Goal: Task Accomplishment & Management: Use online tool/utility

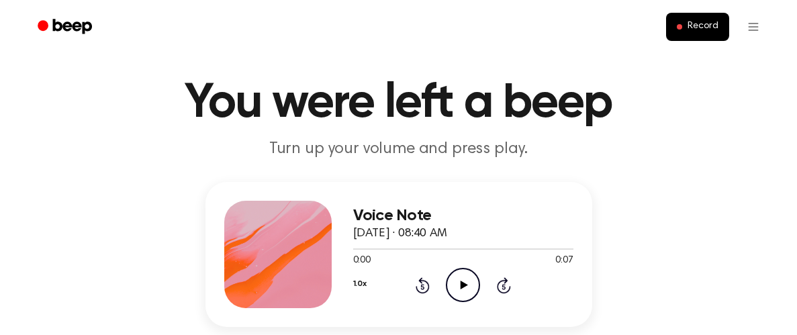
scroll to position [30, 0]
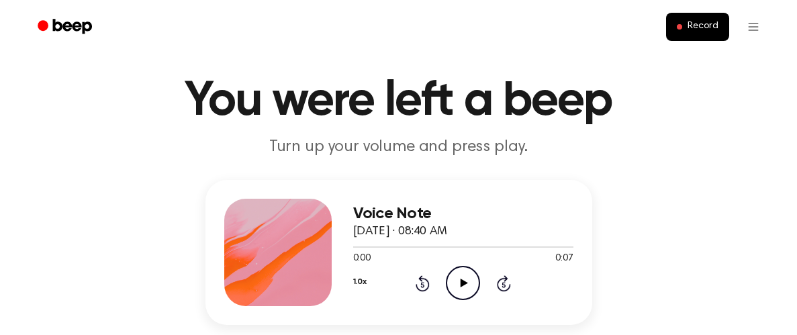
click at [458, 269] on icon "Play Audio" at bounding box center [463, 283] width 34 height 34
click at [393, 314] on div "Voice Note October 3, 2025 · 08:40 AM 0:06 0:07 Your browser does not support t…" at bounding box center [399, 252] width 387 height 145
click at [457, 289] on icon "Play Audio" at bounding box center [463, 283] width 34 height 34
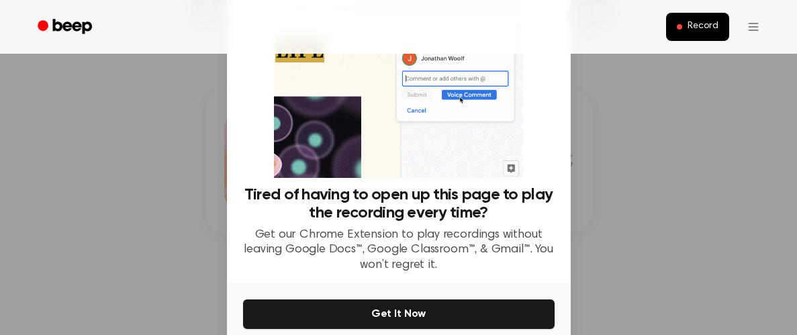
scroll to position [124, 0]
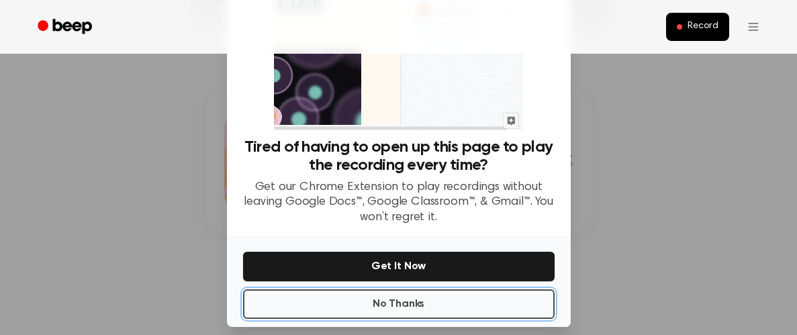
click at [443, 296] on button "No Thanks" at bounding box center [399, 304] width 312 height 30
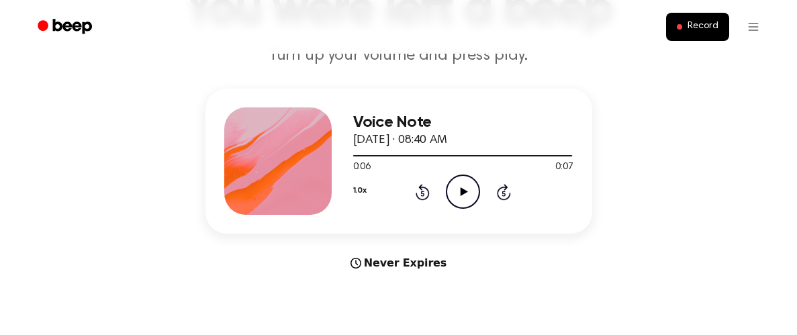
click at [455, 196] on icon "Play Audio" at bounding box center [463, 192] width 34 height 34
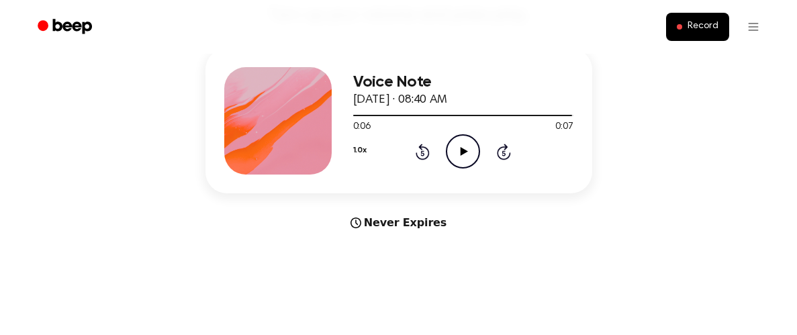
scroll to position [154, 0]
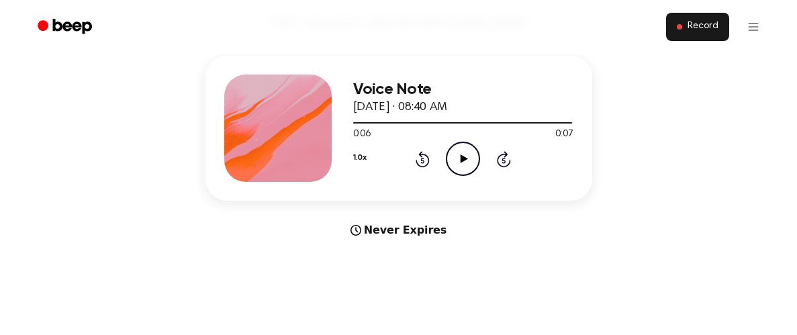
click at [679, 32] on button "Record" at bounding box center [697, 27] width 62 height 28
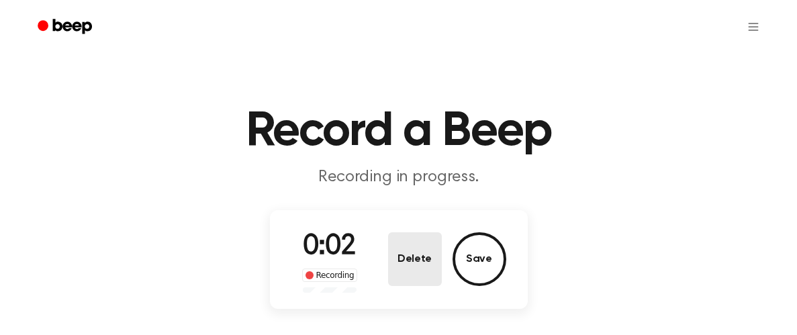
click at [426, 257] on button "Delete" at bounding box center [415, 259] width 54 height 54
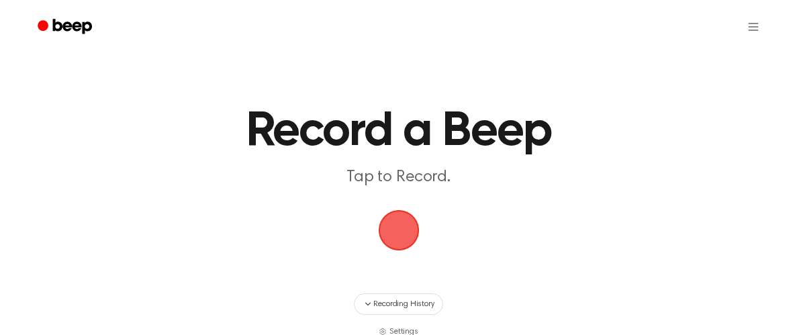
click at [386, 237] on span "button" at bounding box center [398, 230] width 75 height 75
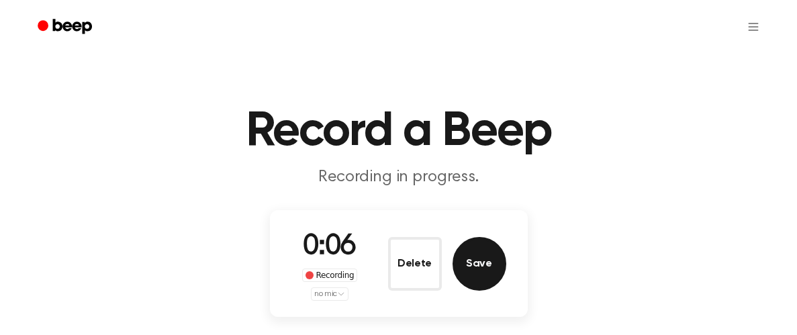
click at [481, 268] on button "Save" at bounding box center [480, 264] width 54 height 54
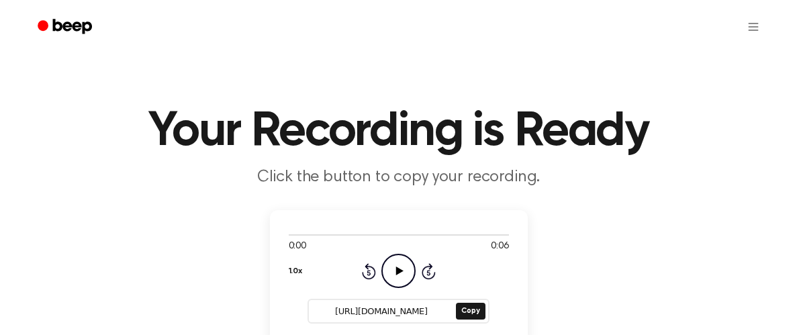
click at [393, 279] on icon "Play Audio" at bounding box center [398, 271] width 34 height 34
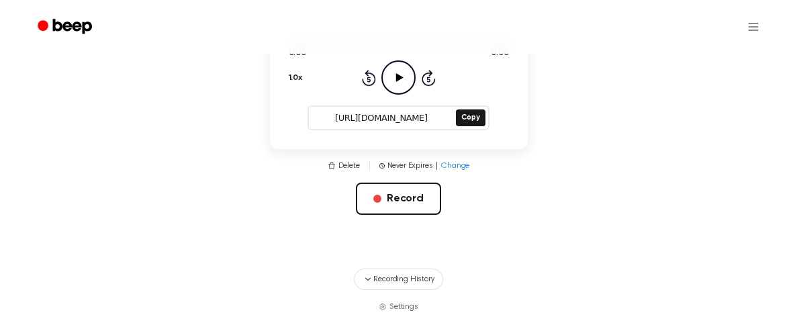
scroll to position [209, 0]
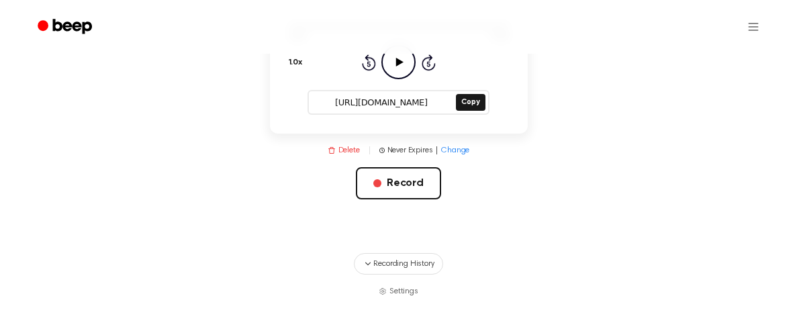
click at [337, 148] on button "Delete" at bounding box center [344, 150] width 32 height 12
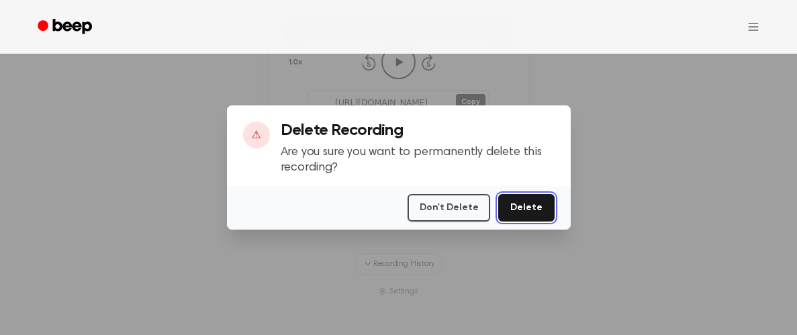
click at [510, 208] on button "Delete" at bounding box center [526, 208] width 56 height 28
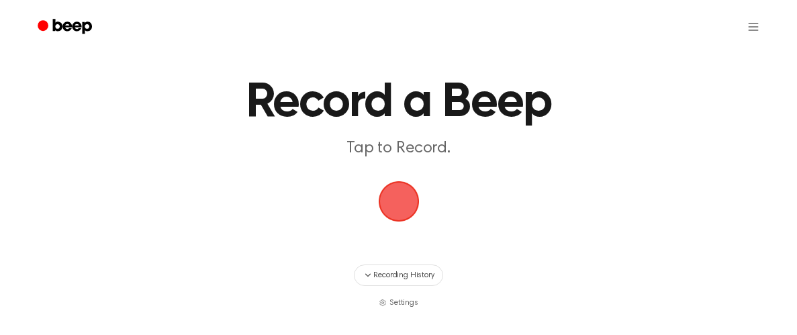
scroll to position [35, 0]
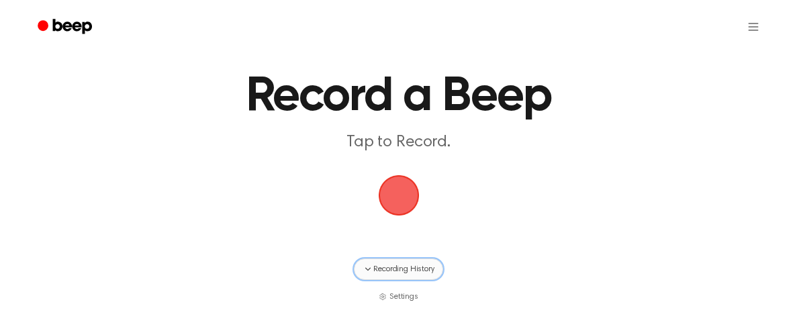
click at [373, 263] on span "Recording History" at bounding box center [403, 269] width 60 height 12
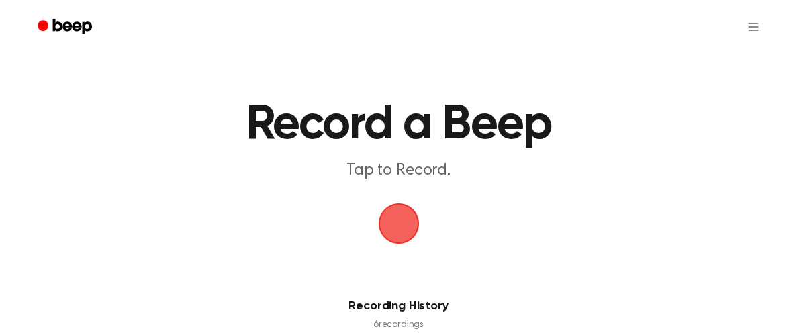
scroll to position [2, 0]
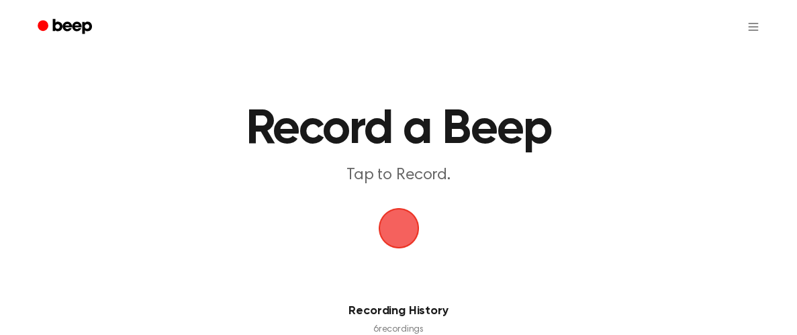
click at [347, 48] on div at bounding box center [398, 27] width 741 height 54
click at [412, 80] on main "Record a Beep Tap to Record. Recording History 6 recording s Date Duration List…" at bounding box center [398, 301] width 797 height 606
click at [407, 219] on span "button" at bounding box center [399, 228] width 48 height 48
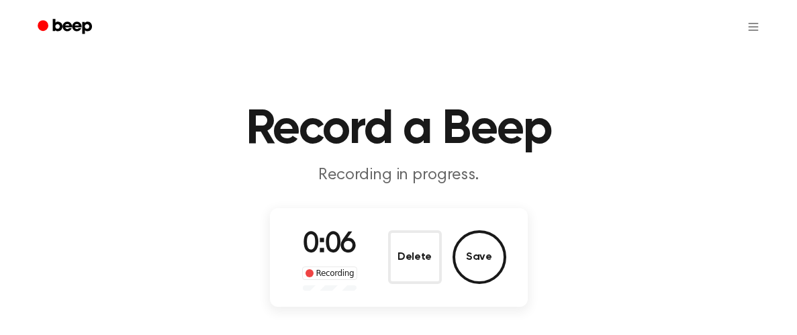
click at [407, 219] on div "0:06 Recording Delete Save" at bounding box center [399, 257] width 258 height 99
click at [412, 241] on button "Delete" at bounding box center [415, 257] width 54 height 54
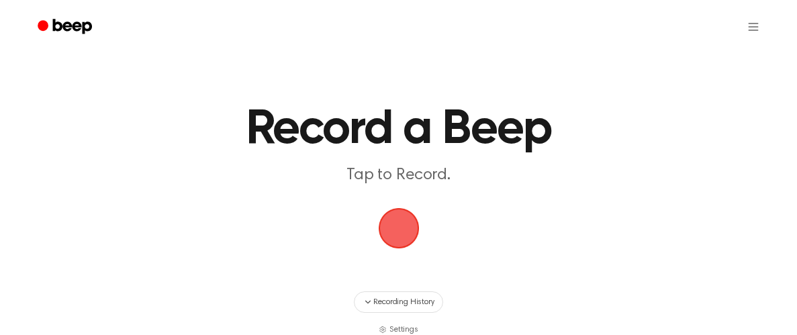
click at [396, 236] on span "button" at bounding box center [399, 228] width 48 height 48
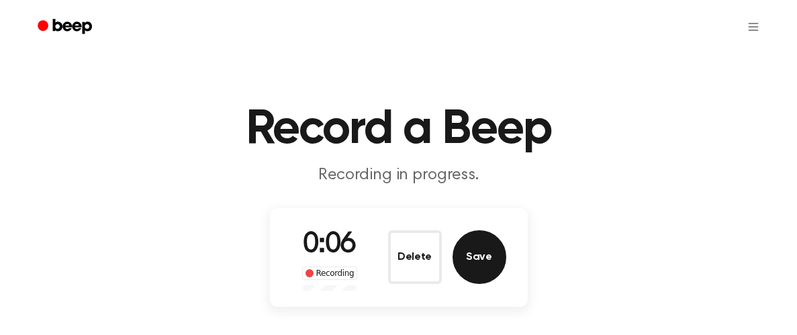
click at [486, 255] on button "Save" at bounding box center [480, 257] width 54 height 54
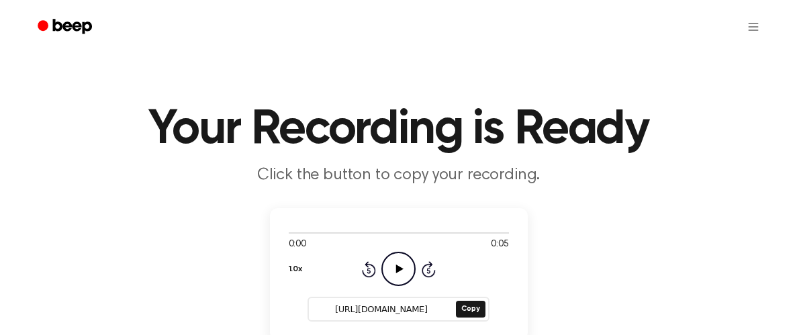
click at [400, 267] on icon "Play Audio" at bounding box center [398, 269] width 34 height 34
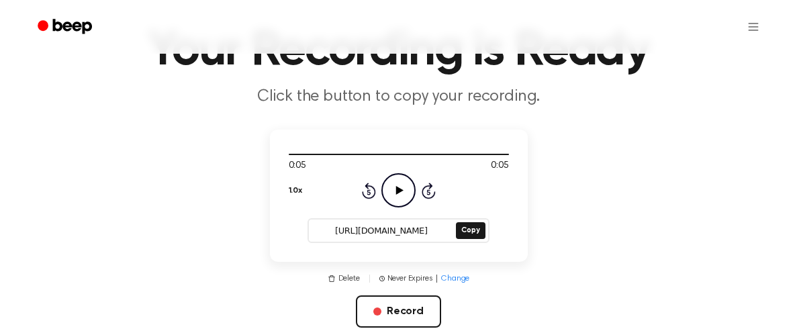
scroll to position [89, 0]
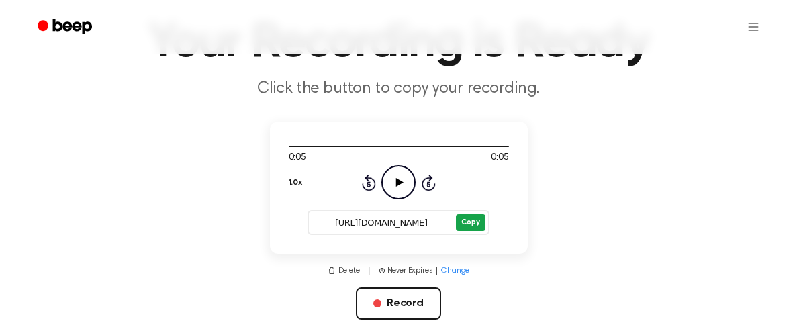
click at [475, 225] on button "Copy" at bounding box center [470, 222] width 29 height 17
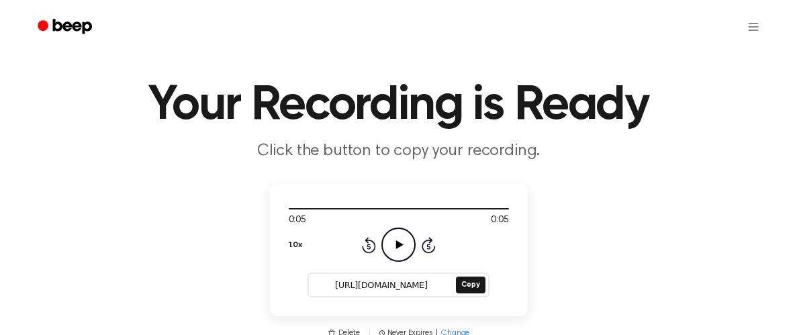
scroll to position [23, 0]
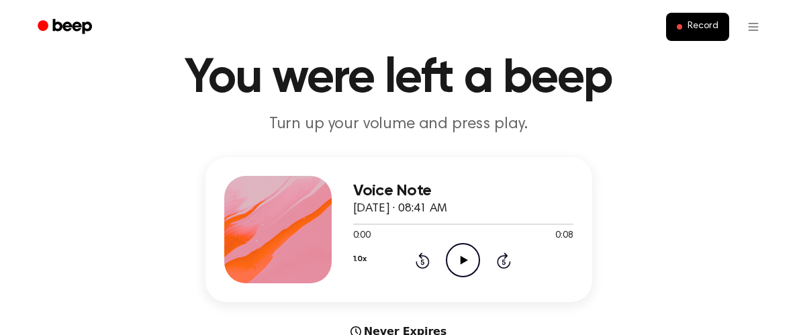
scroll to position [54, 0]
click at [463, 247] on icon "Play Audio" at bounding box center [463, 259] width 34 height 34
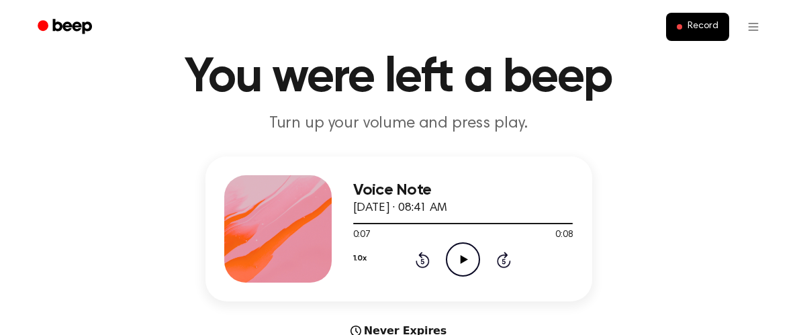
click at [463, 260] on icon at bounding box center [464, 259] width 7 height 9
click at [462, 262] on icon "Play Audio" at bounding box center [463, 259] width 34 height 34
click at [461, 253] on icon "Play Audio" at bounding box center [463, 259] width 34 height 34
click at [462, 252] on icon "Pause Audio" at bounding box center [463, 259] width 34 height 34
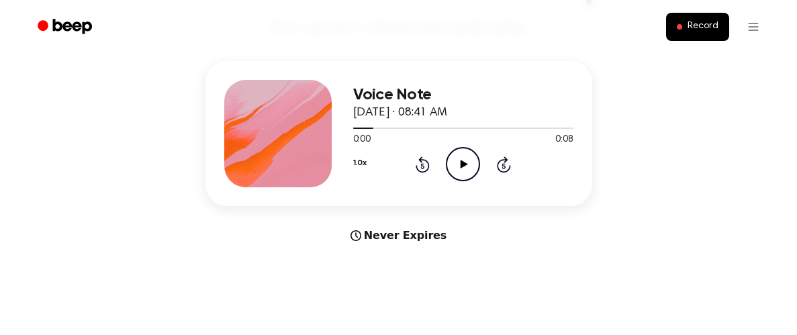
scroll to position [146, 0]
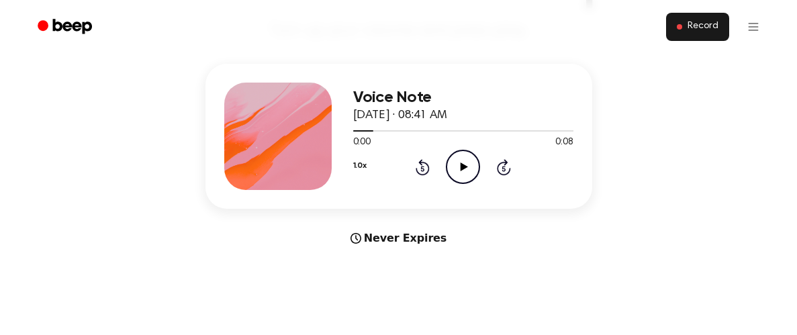
click at [713, 17] on button "Record" at bounding box center [697, 27] width 62 height 28
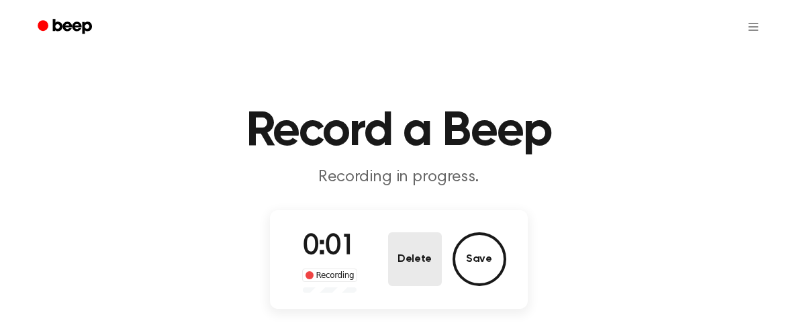
click at [437, 249] on button "Delete" at bounding box center [415, 259] width 54 height 54
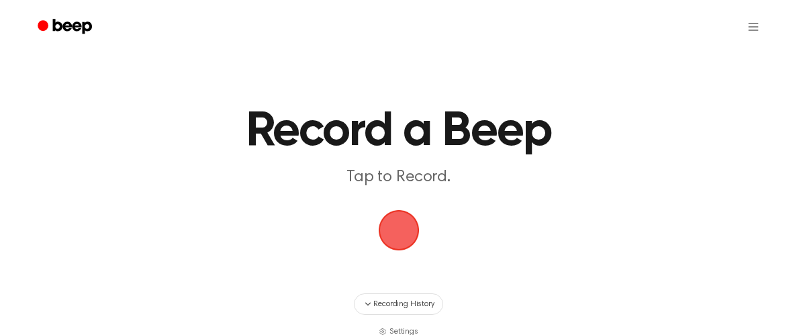
click at [391, 246] on span "button" at bounding box center [398, 231] width 50 height 50
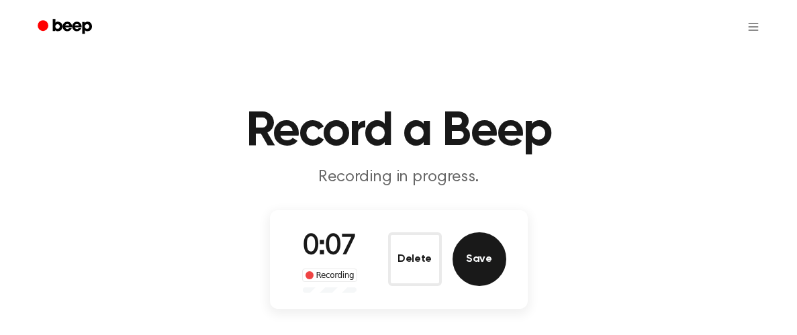
click at [480, 263] on button "Save" at bounding box center [480, 259] width 54 height 54
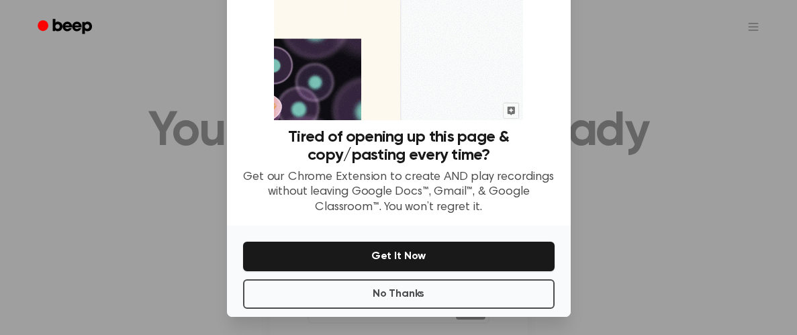
scroll to position [137, 0]
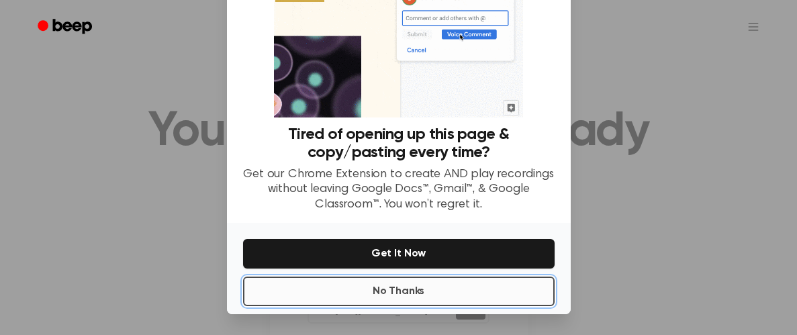
click at [394, 292] on button "No Thanks" at bounding box center [399, 292] width 312 height 30
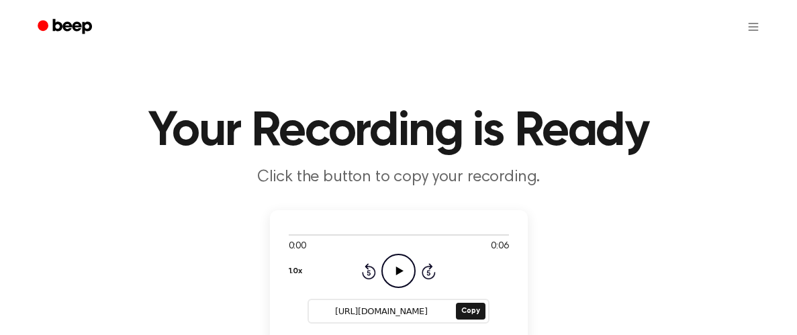
click at [398, 279] on icon "Play Audio" at bounding box center [398, 271] width 34 height 34
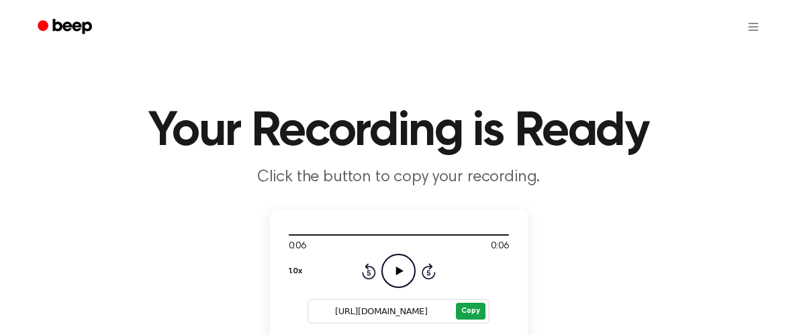
click at [463, 304] on button "Copy" at bounding box center [470, 311] width 29 height 17
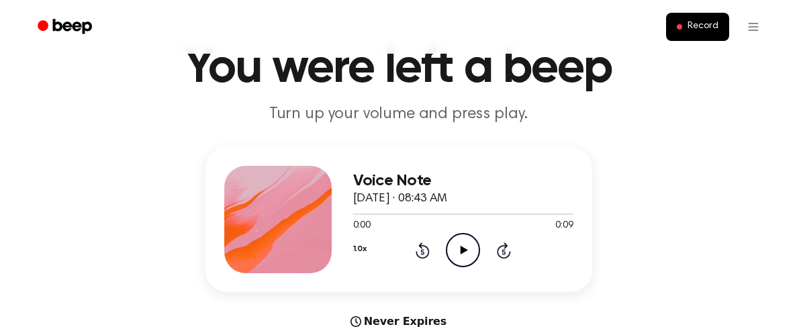
scroll to position [64, 0]
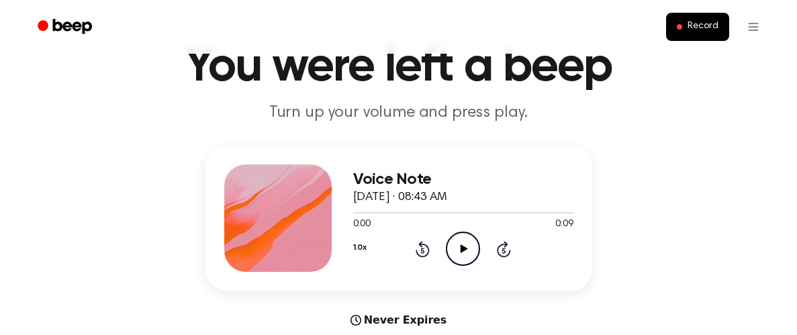
click at [461, 253] on icon "Play Audio" at bounding box center [463, 249] width 34 height 34
click at [461, 253] on icon at bounding box center [463, 248] width 6 height 9
click at [463, 257] on icon "Play Audio" at bounding box center [463, 249] width 34 height 34
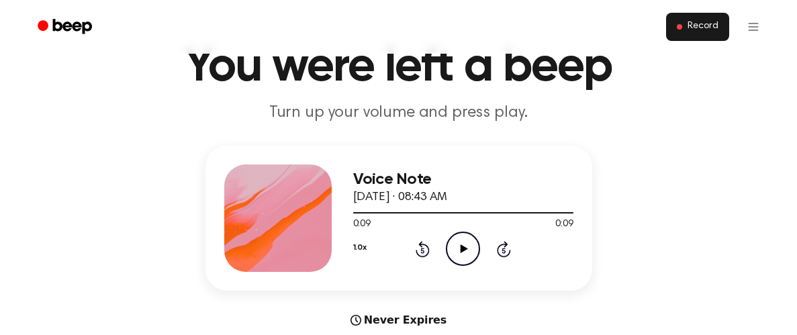
click at [682, 34] on button "Record" at bounding box center [697, 27] width 62 height 28
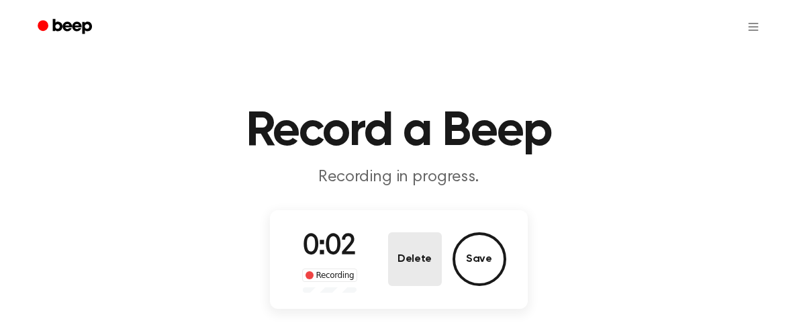
click at [423, 257] on button "Delete" at bounding box center [415, 259] width 54 height 54
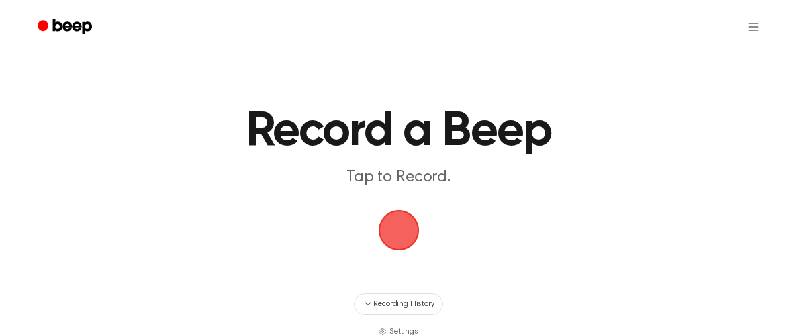
click at [401, 232] on span "button" at bounding box center [398, 230] width 59 height 59
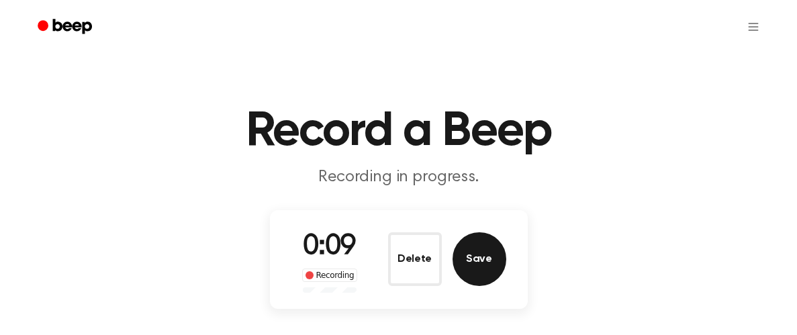
click at [475, 260] on button "Save" at bounding box center [480, 259] width 54 height 54
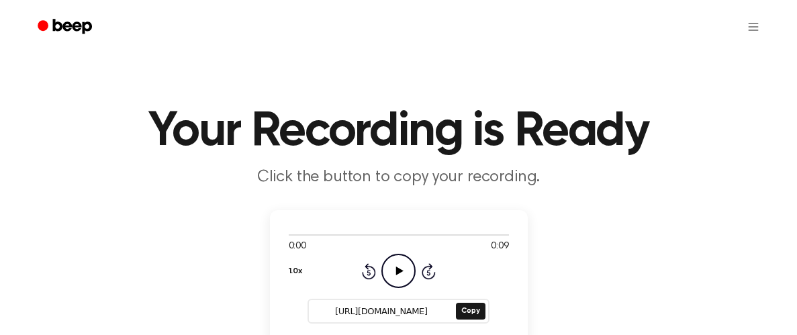
click at [401, 276] on icon "Play Audio" at bounding box center [398, 271] width 34 height 34
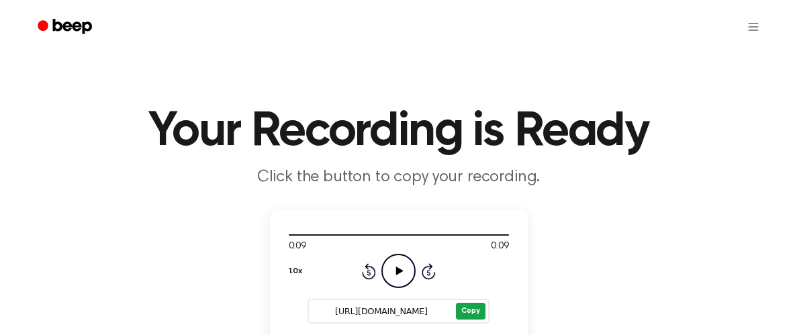
click at [468, 310] on button "Copy" at bounding box center [470, 311] width 29 height 17
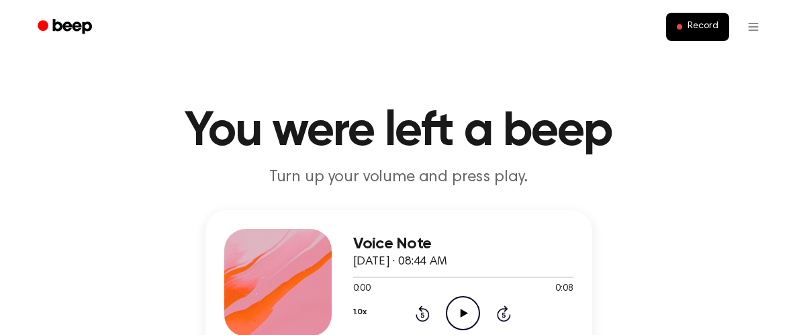
click at [462, 308] on icon "Play Audio" at bounding box center [463, 313] width 34 height 34
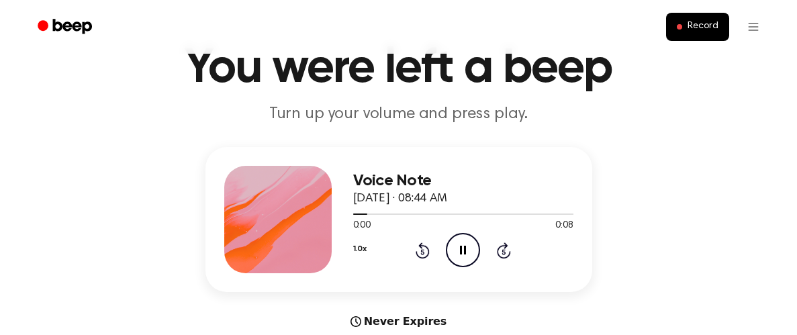
scroll to position [70, 0]
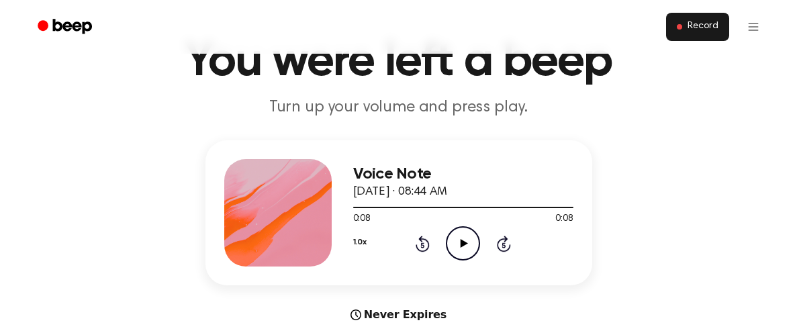
click at [692, 24] on span "Record" at bounding box center [703, 27] width 30 height 12
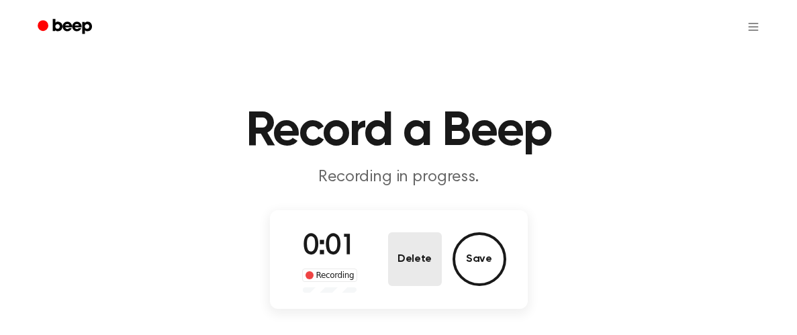
click at [420, 240] on button "Delete" at bounding box center [415, 259] width 54 height 54
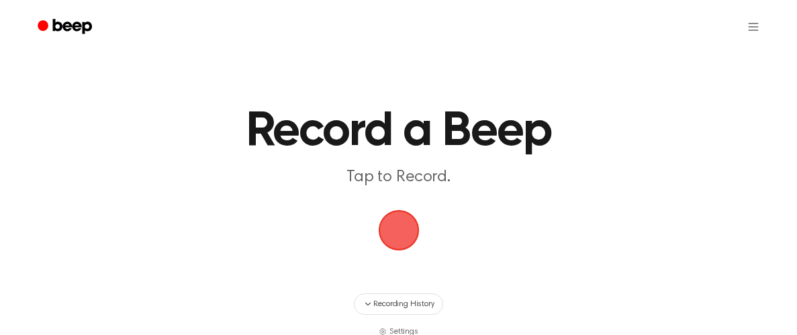
click at [392, 230] on span "button" at bounding box center [398, 231] width 46 height 46
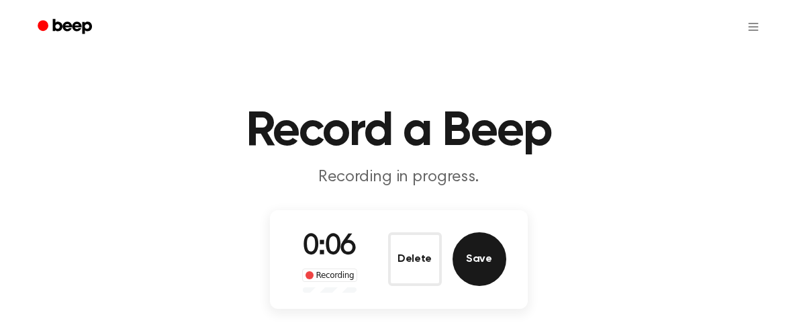
click at [474, 248] on button "Save" at bounding box center [480, 259] width 54 height 54
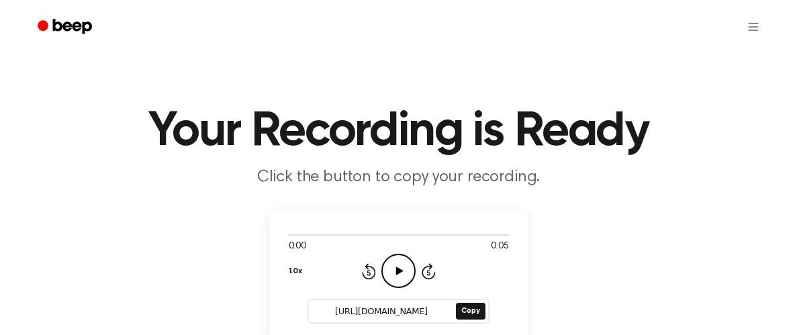
click at [406, 263] on icon "Play Audio" at bounding box center [398, 271] width 34 height 34
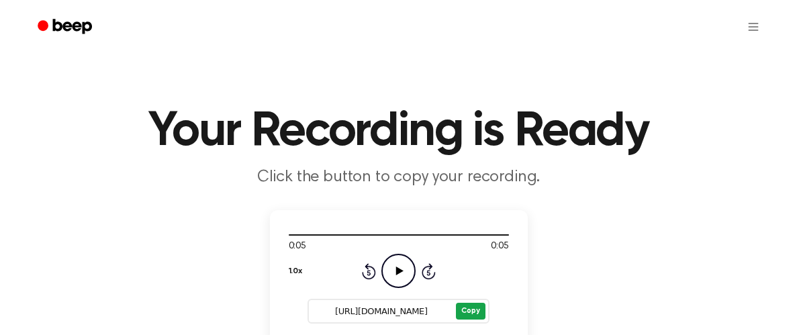
click at [471, 308] on button "Copy" at bounding box center [470, 311] width 29 height 17
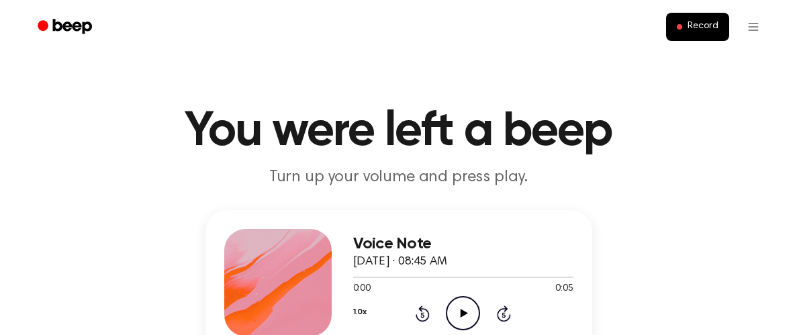
click at [473, 302] on icon "Play Audio" at bounding box center [463, 313] width 34 height 34
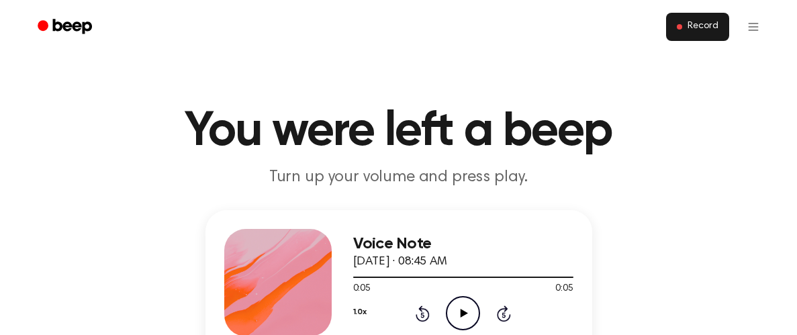
click at [706, 28] on span "Record" at bounding box center [703, 27] width 30 height 12
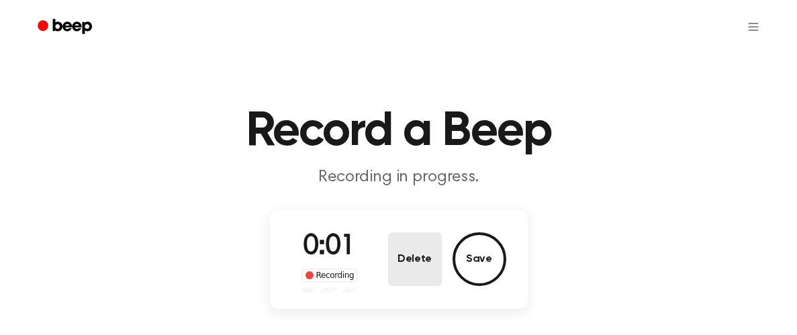
click at [422, 248] on button "Delete" at bounding box center [415, 259] width 54 height 54
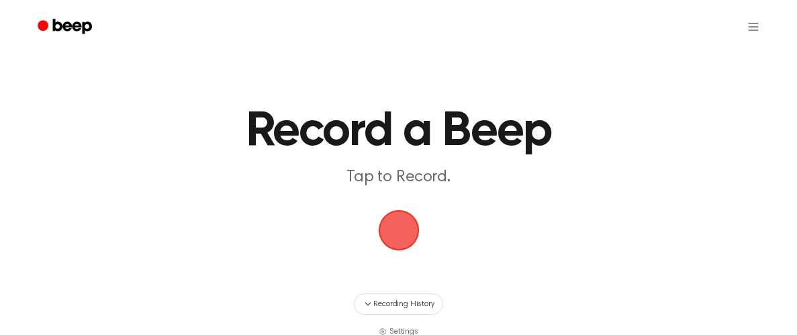
click at [405, 235] on span "button" at bounding box center [399, 231] width 44 height 44
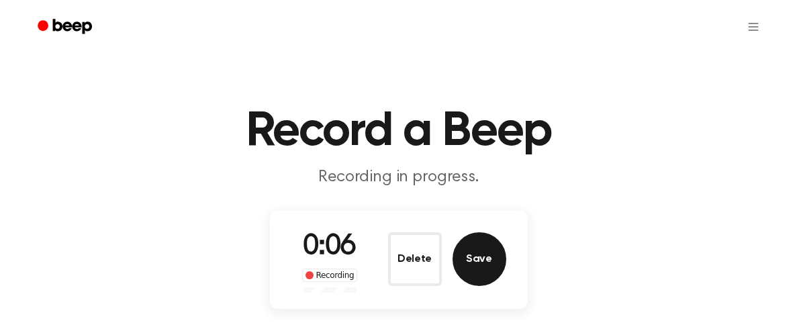
click at [474, 253] on button "Save" at bounding box center [480, 259] width 54 height 54
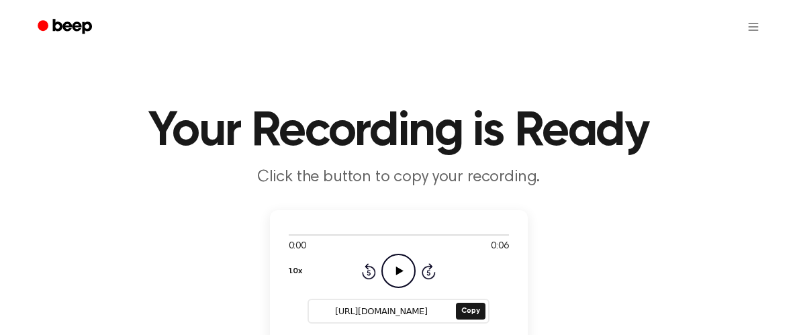
click at [394, 261] on icon "Play Audio" at bounding box center [398, 271] width 34 height 34
click at [394, 261] on icon "Pause Audio" at bounding box center [398, 271] width 34 height 34
click at [414, 281] on icon "Play Audio" at bounding box center [398, 271] width 34 height 34
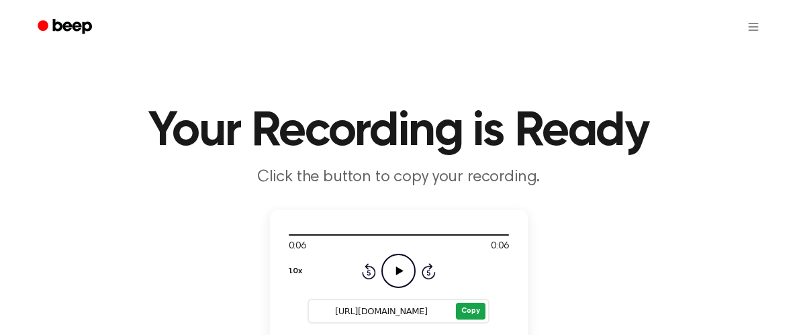
click at [474, 316] on button "Copy" at bounding box center [470, 311] width 29 height 17
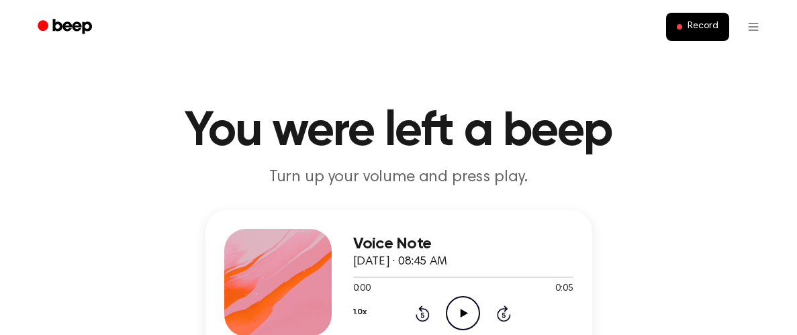
click at [465, 309] on icon "Play Audio" at bounding box center [463, 313] width 34 height 34
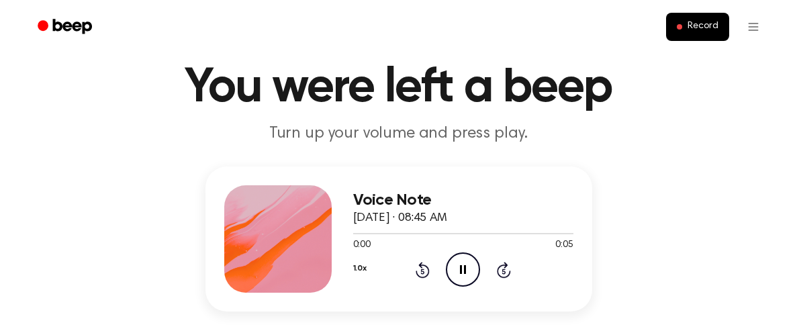
scroll to position [46, 0]
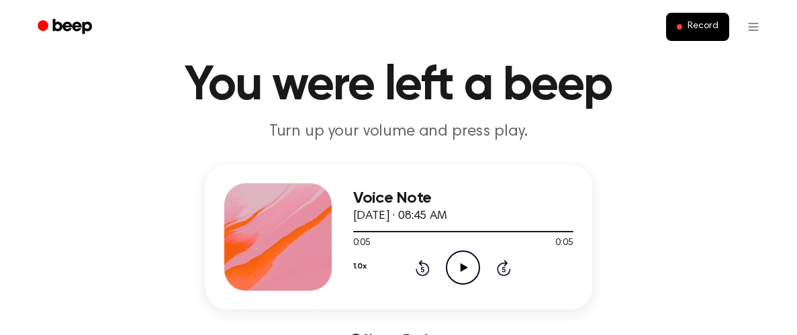
click at [465, 309] on div "Voice Note [DATE] · 08:45 AM 0:05 0:05 Your browser does not support the [objec…" at bounding box center [399, 237] width 387 height 145
click at [684, 28] on button "Record" at bounding box center [697, 27] width 62 height 28
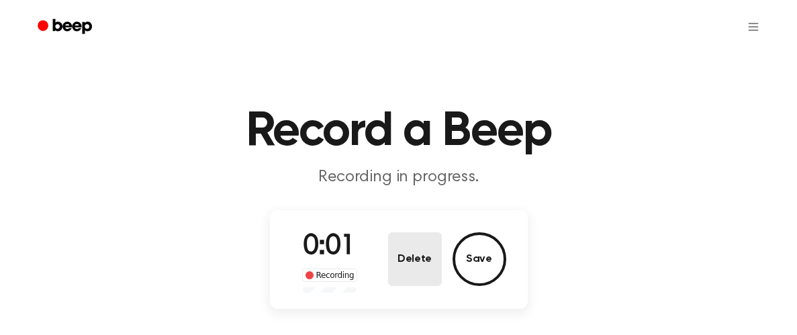
click at [422, 273] on button "Delete" at bounding box center [415, 259] width 54 height 54
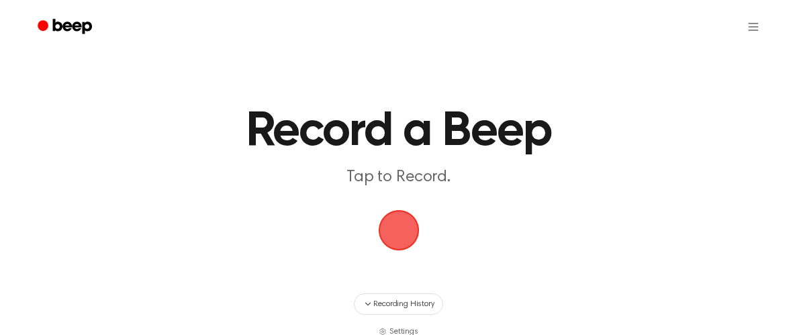
click at [398, 244] on span "button" at bounding box center [399, 231] width 44 height 44
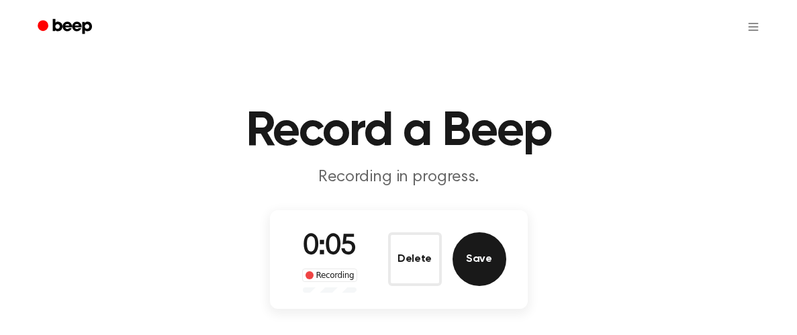
click at [483, 267] on button "Save" at bounding box center [480, 259] width 54 height 54
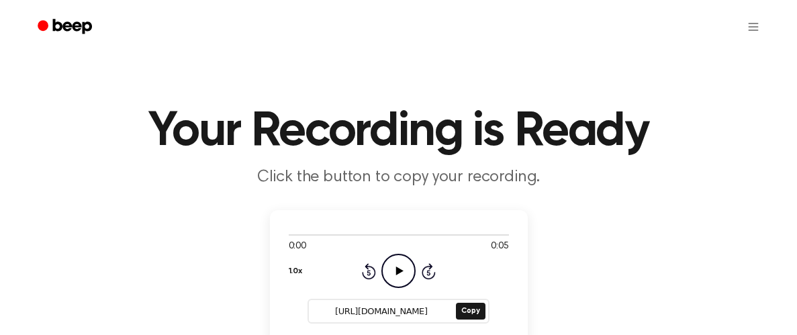
click at [394, 271] on icon "Play Audio" at bounding box center [398, 271] width 34 height 34
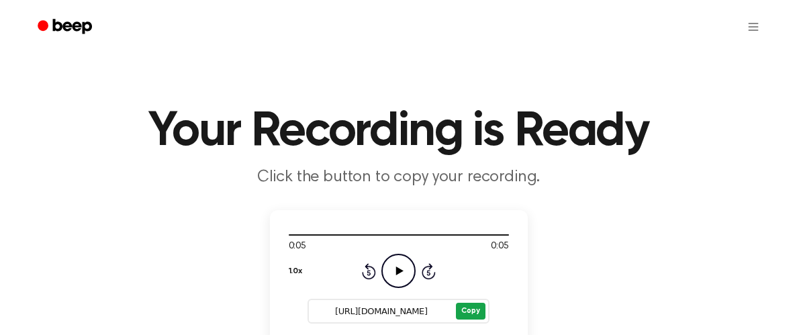
click at [466, 306] on button "Copy" at bounding box center [470, 311] width 29 height 17
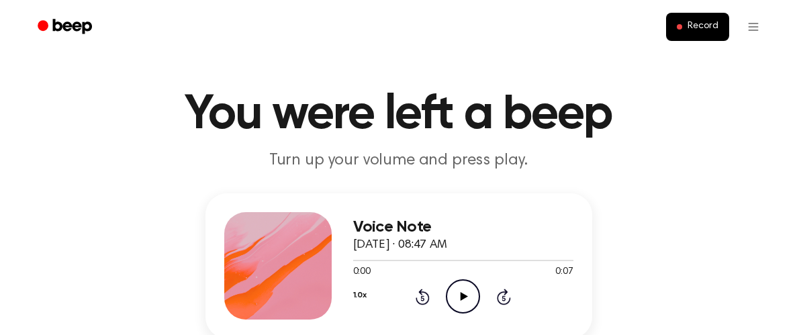
scroll to position [17, 0]
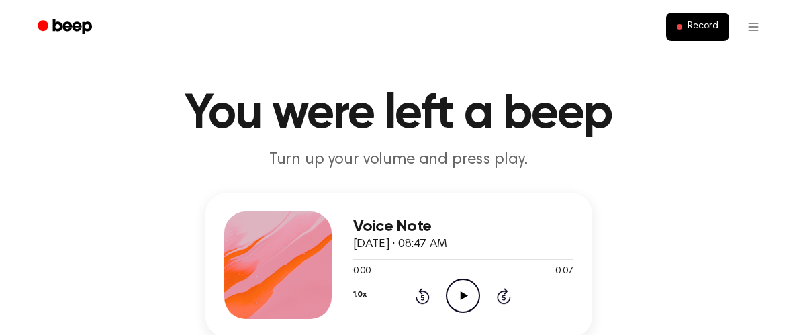
click at [456, 297] on icon "Play Audio" at bounding box center [463, 296] width 34 height 34
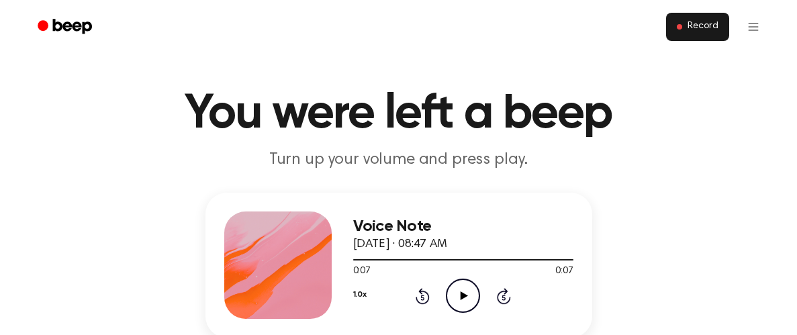
click at [681, 35] on button "Record" at bounding box center [697, 27] width 62 height 28
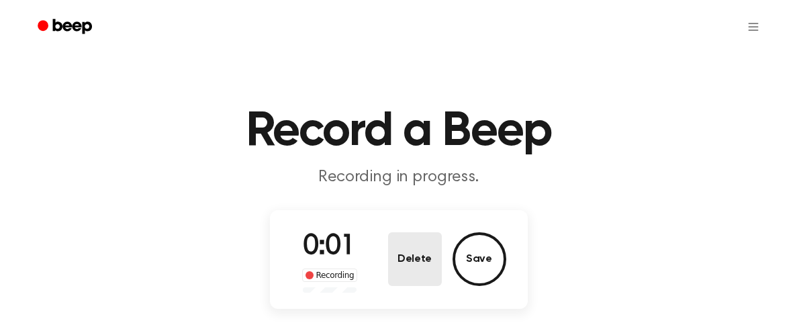
click at [400, 233] on button "Delete" at bounding box center [415, 259] width 54 height 54
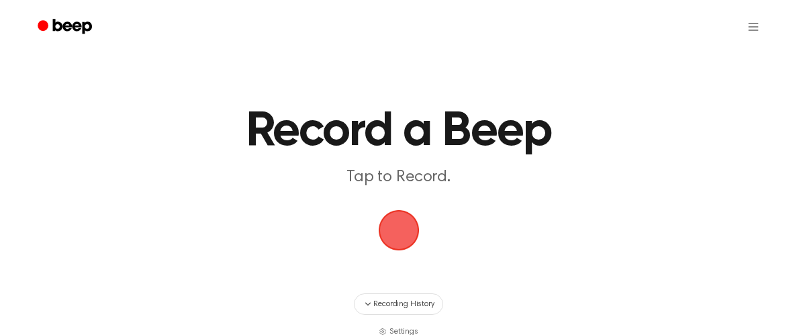
click at [401, 233] on span "button" at bounding box center [399, 230] width 73 height 73
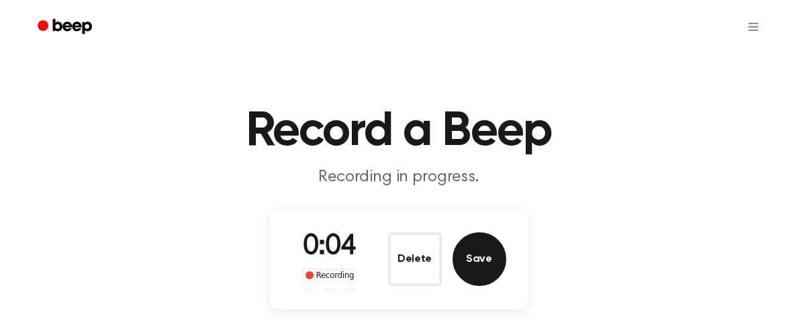
click at [490, 267] on button "Save" at bounding box center [480, 259] width 54 height 54
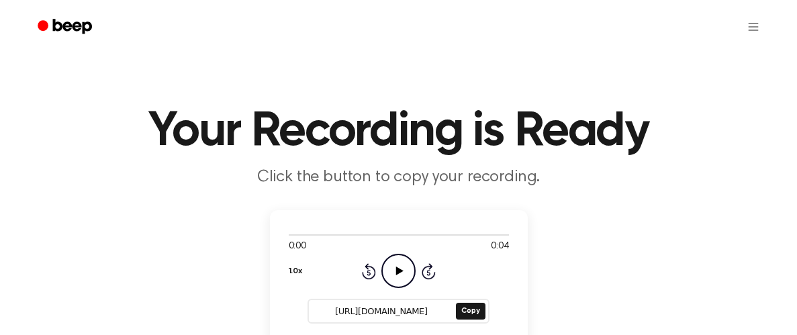
click at [402, 271] on icon at bounding box center [399, 271] width 7 height 9
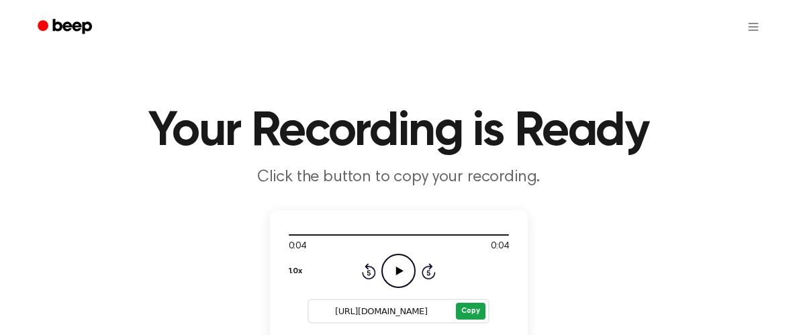
click at [478, 313] on button "Copy" at bounding box center [470, 311] width 29 height 17
